Goal: Navigation & Orientation: Find specific page/section

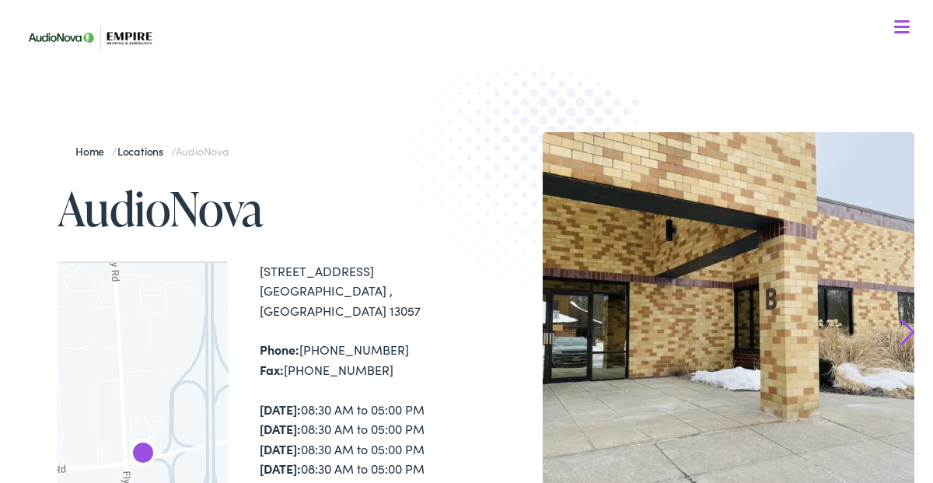
click at [124, 36] on img at bounding box center [96, 37] width 155 height 55
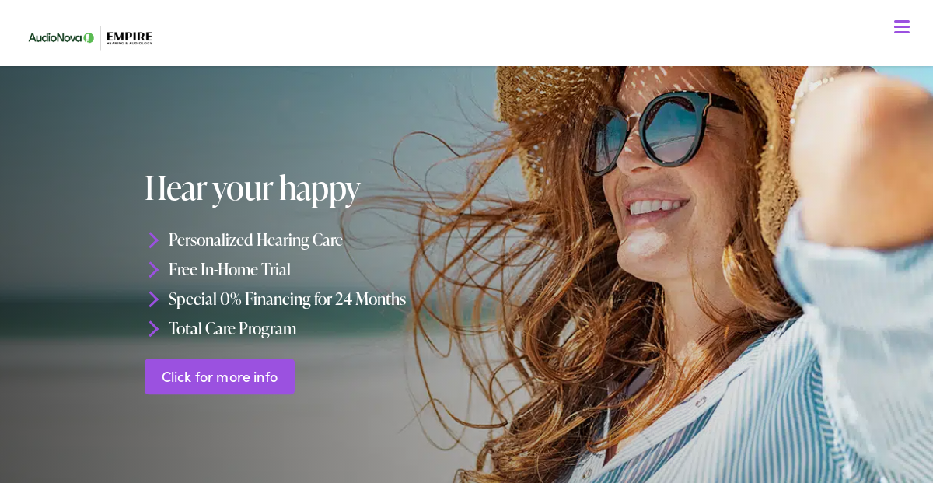
scroll to position [96, 0]
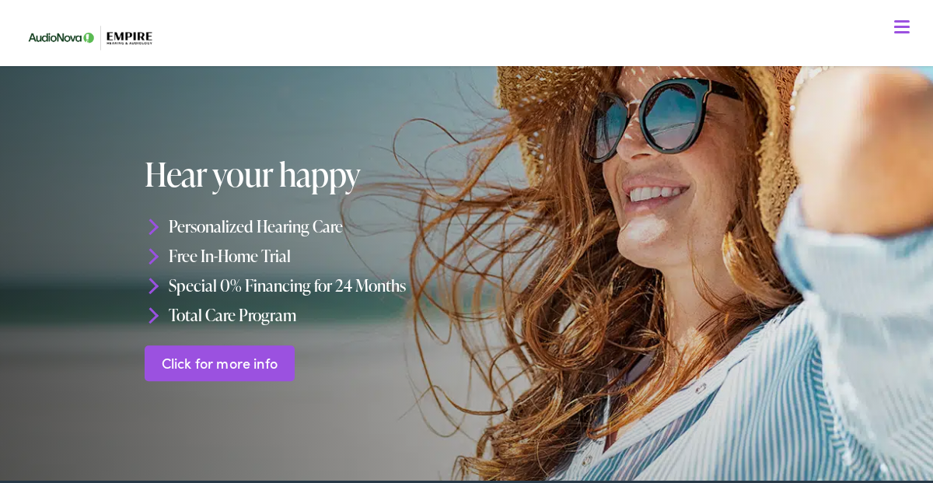
click at [221, 361] on link "Click for more info" at bounding box center [220, 363] width 150 height 37
